Goal: Task Accomplishment & Management: Manage account settings

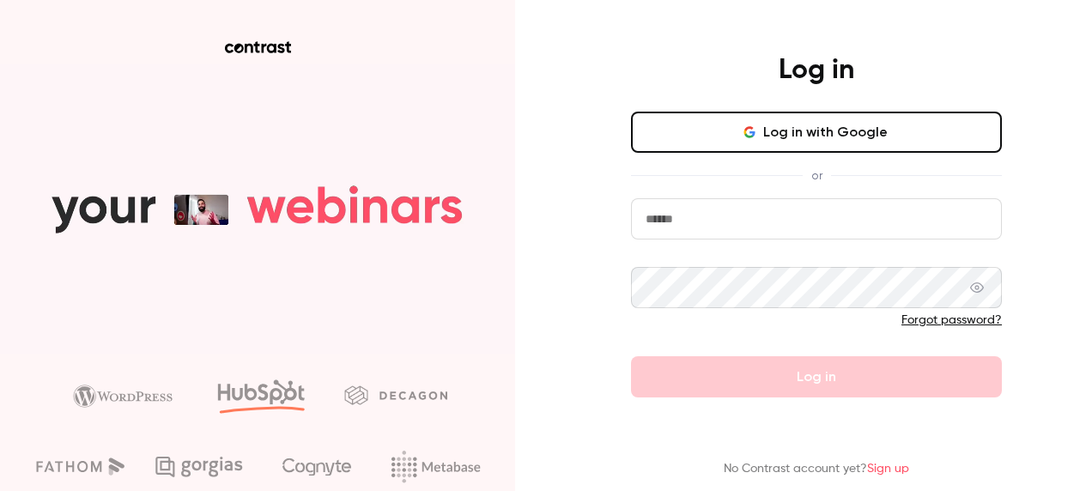
type input "**********"
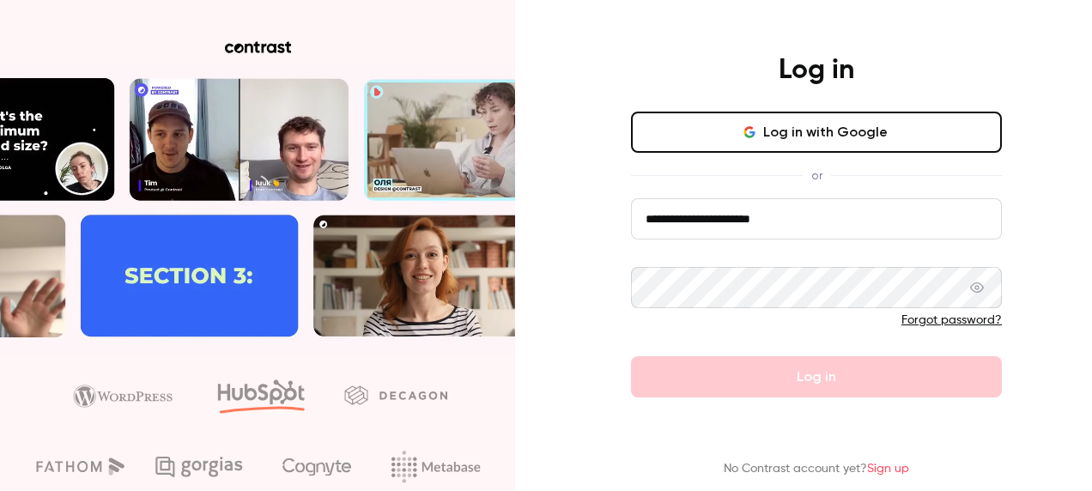
click at [803, 331] on div at bounding box center [816, 325] width 371 height 27
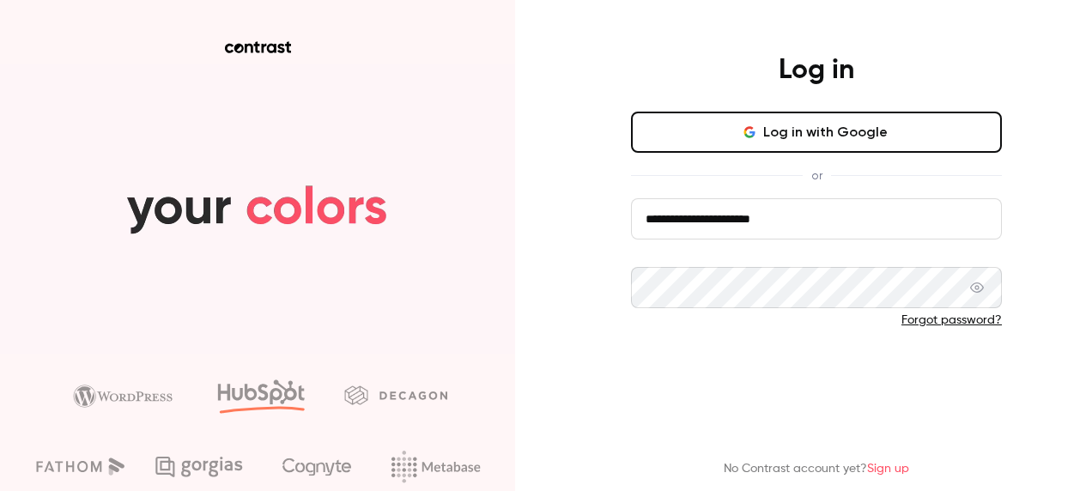
click at [848, 389] on button "Log in" at bounding box center [816, 376] width 371 height 41
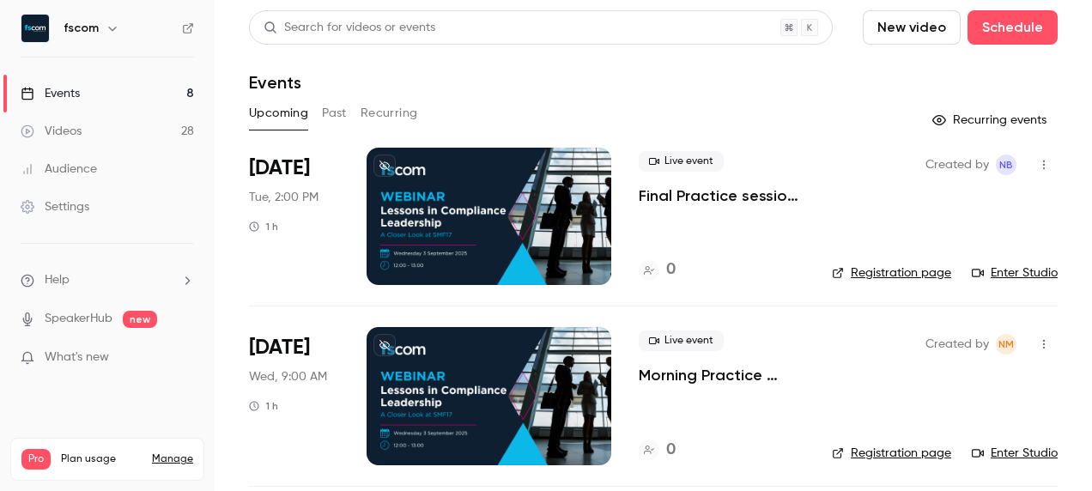
scroll to position [343, 0]
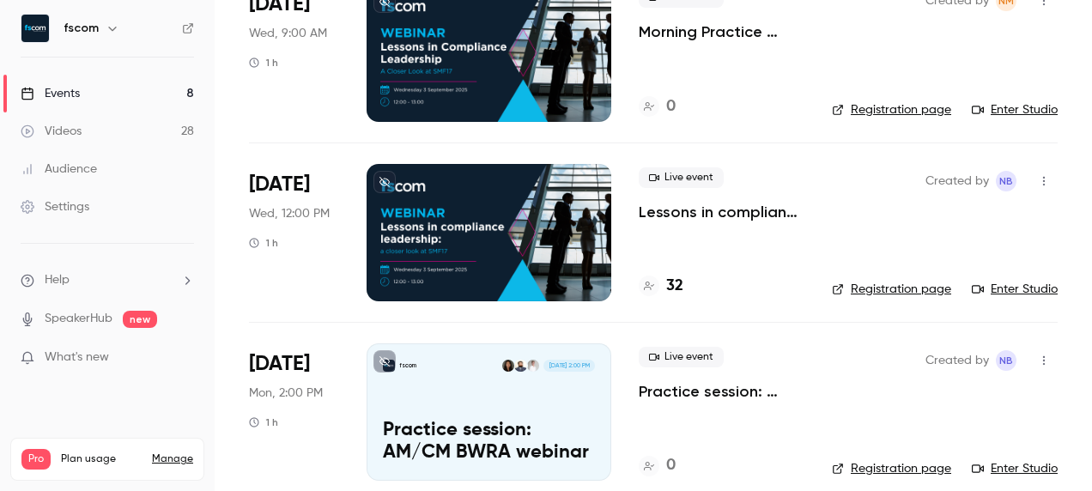
click at [468, 199] on div at bounding box center [488, 232] width 245 height 137
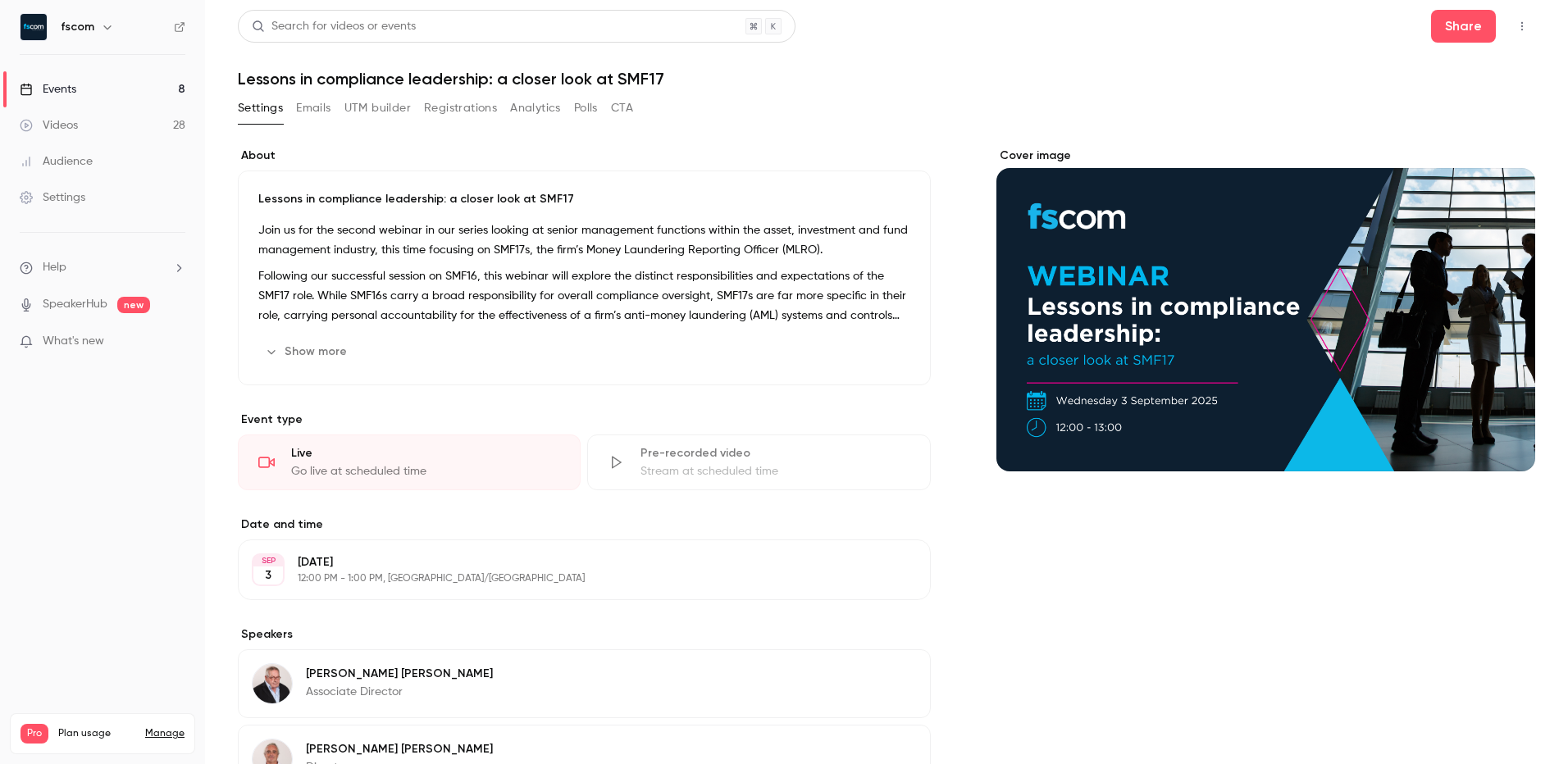
click at [442, 111] on button "Registrations" at bounding box center [461, 108] width 73 height 26
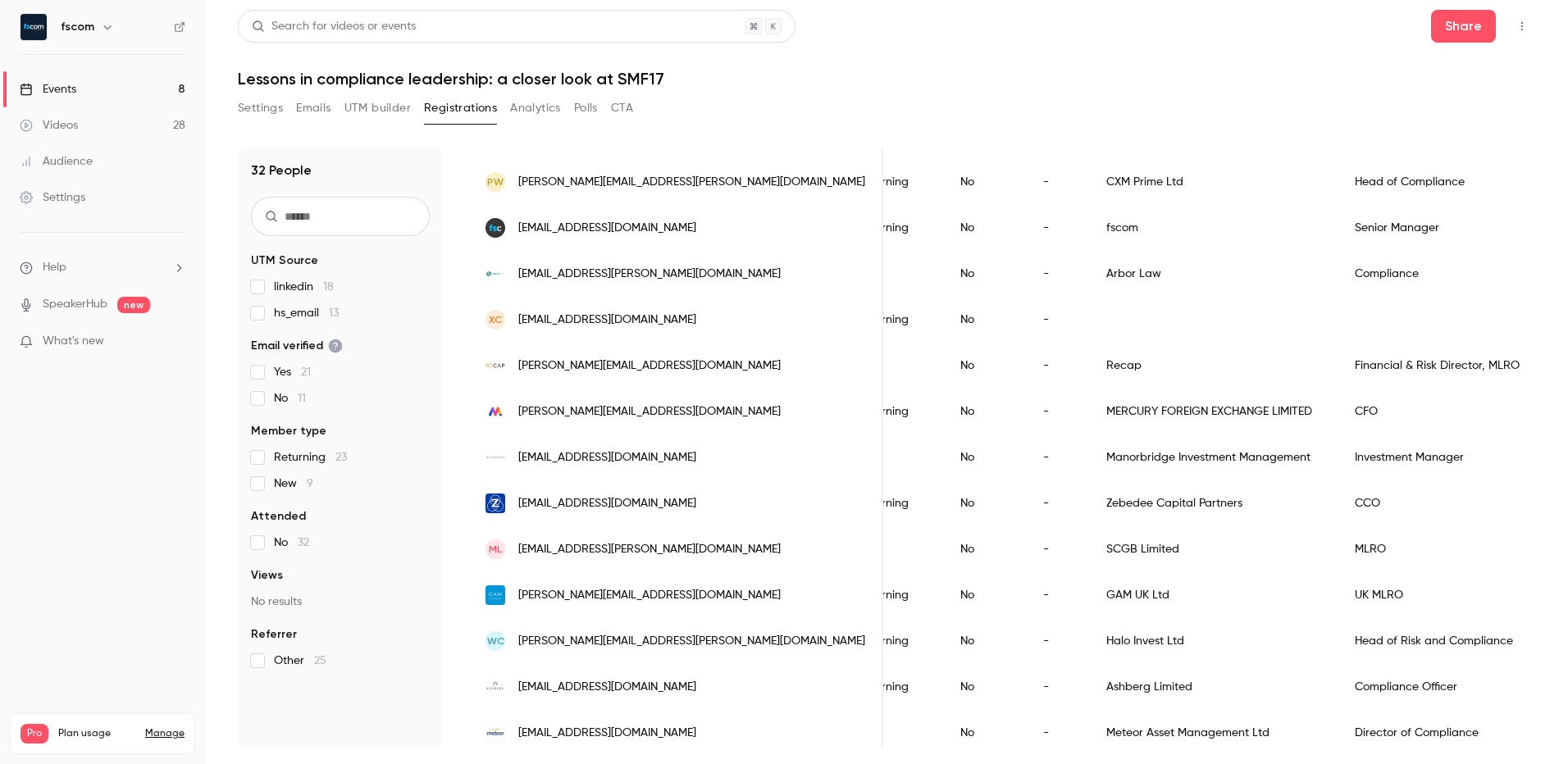
scroll to position [1037, 0]
